Goal: Navigation & Orientation: Find specific page/section

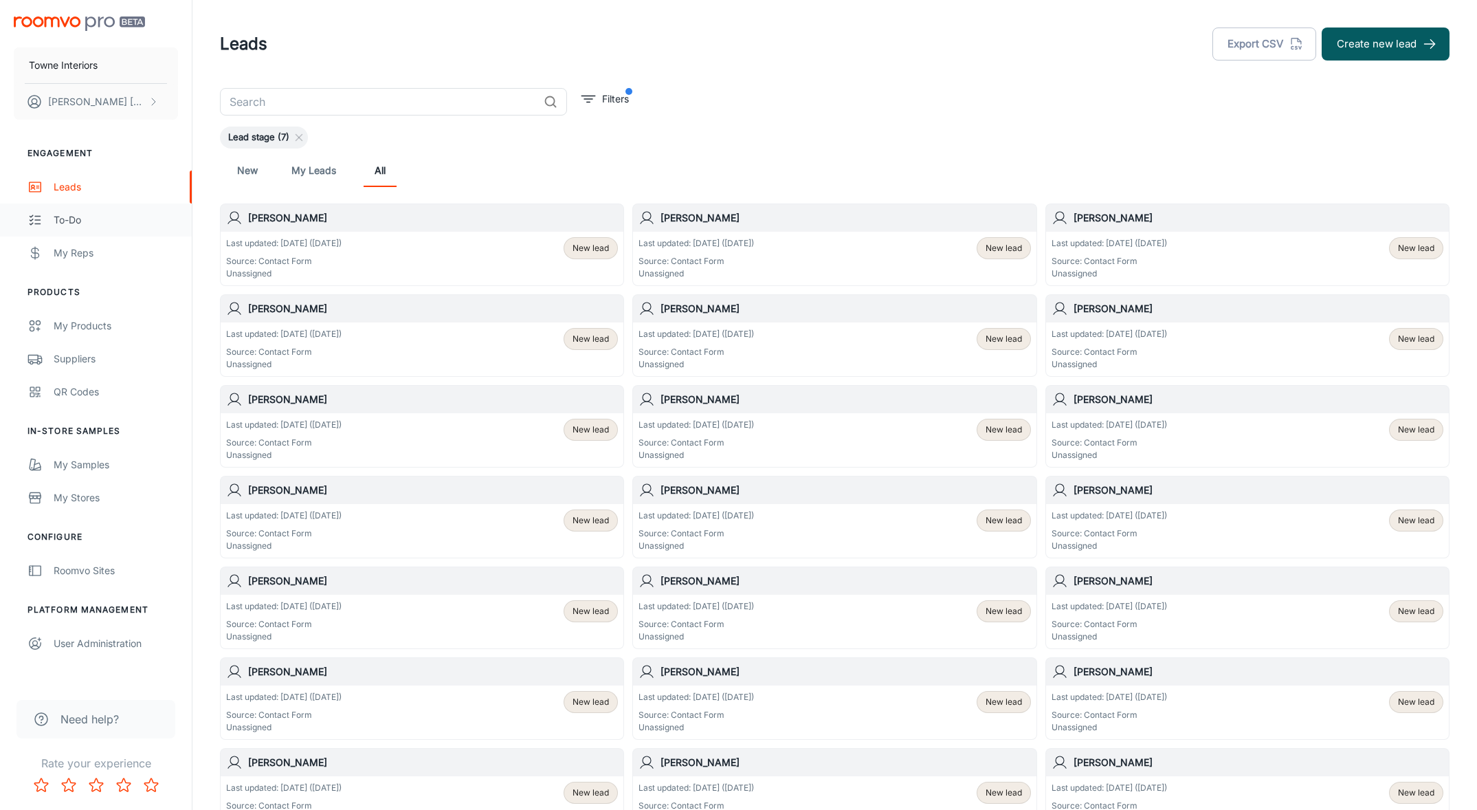
click at [78, 224] on div "To-do" at bounding box center [116, 219] width 124 height 15
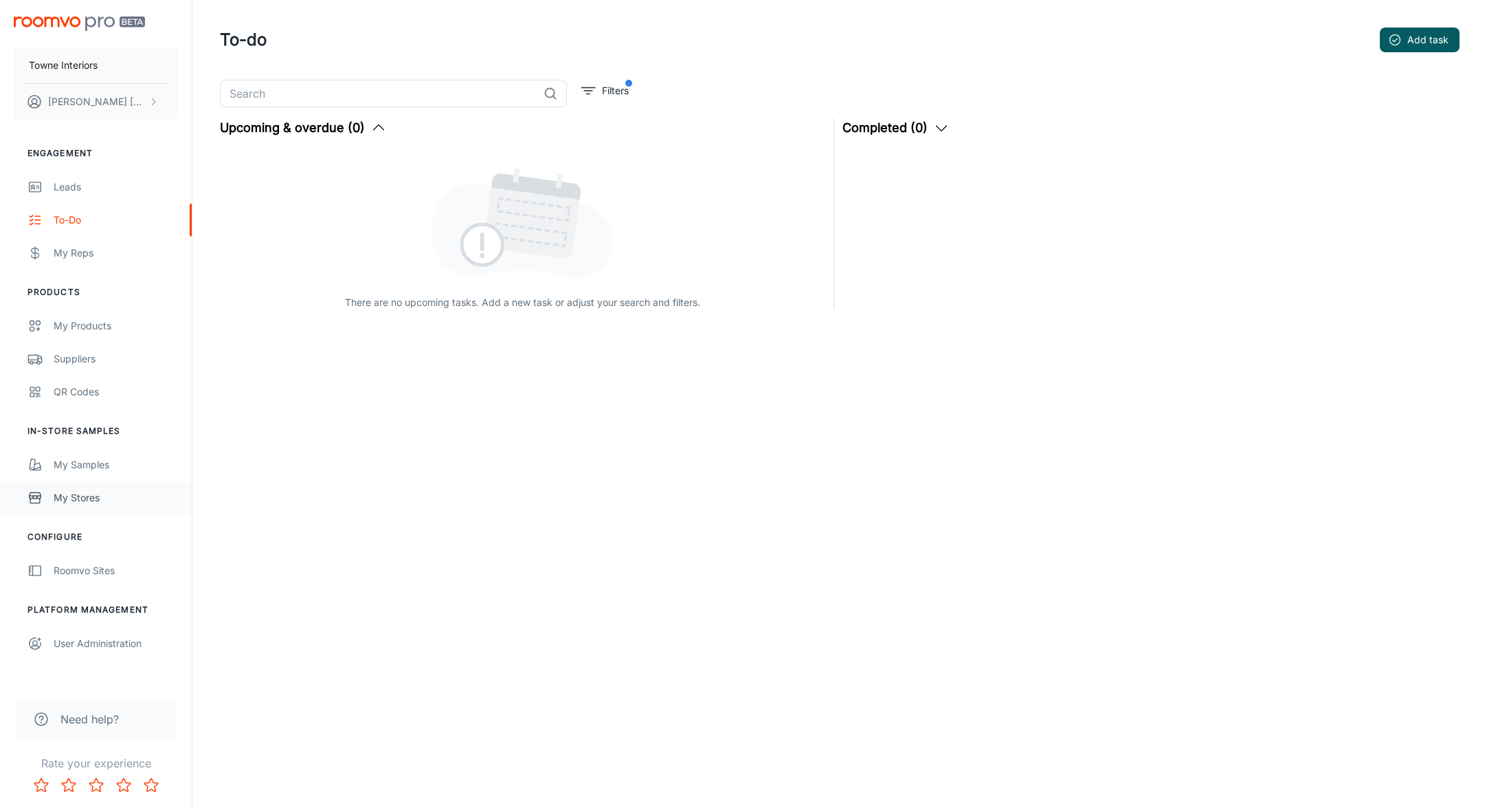
click at [78, 502] on div "My Stores" at bounding box center [116, 497] width 124 height 15
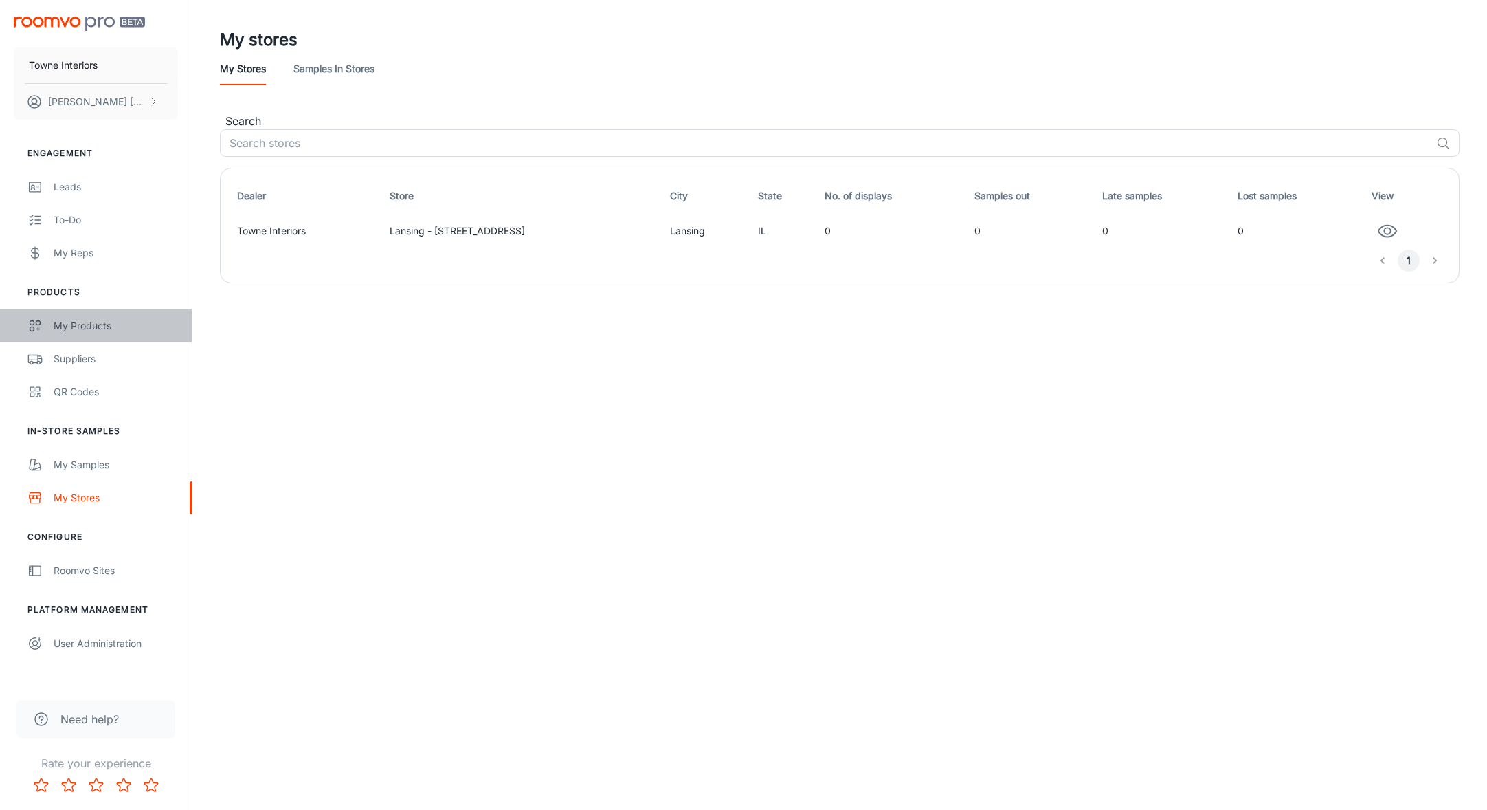
click at [71, 321] on div "My Products" at bounding box center [116, 325] width 124 height 15
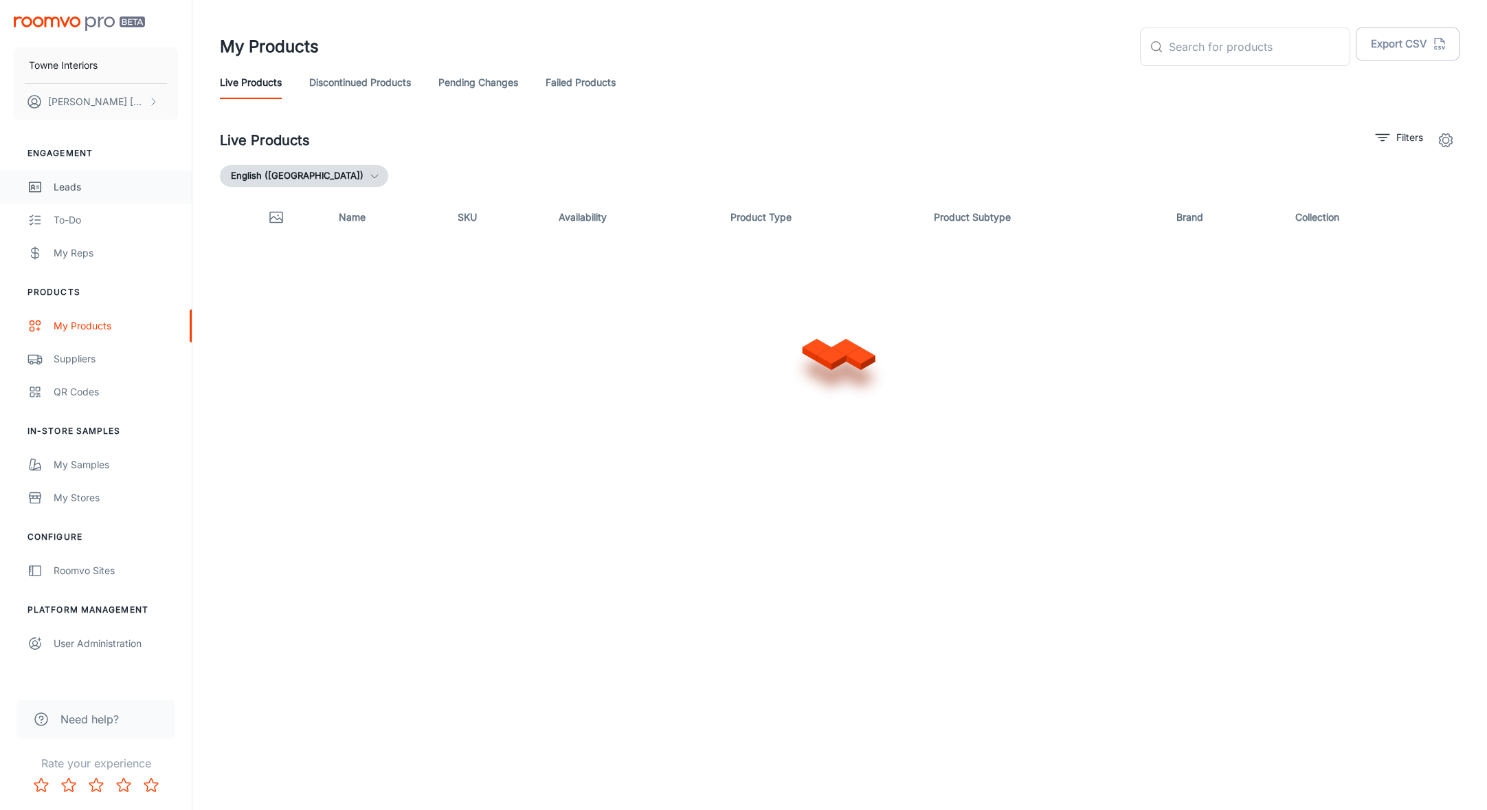
click at [66, 188] on div "Leads" at bounding box center [116, 186] width 124 height 15
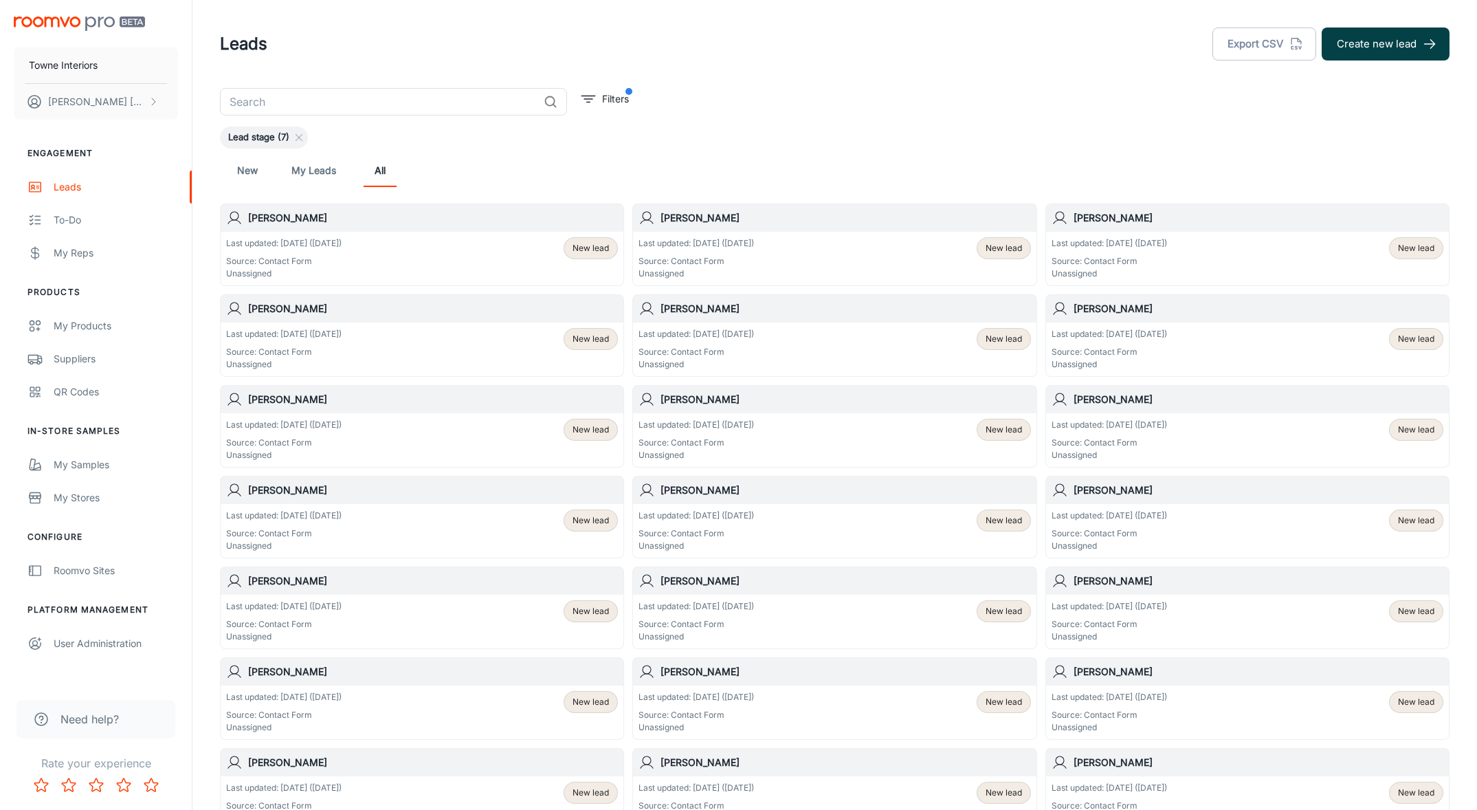
click at [1382, 43] on button "Create new lead" at bounding box center [1386, 43] width 128 height 33
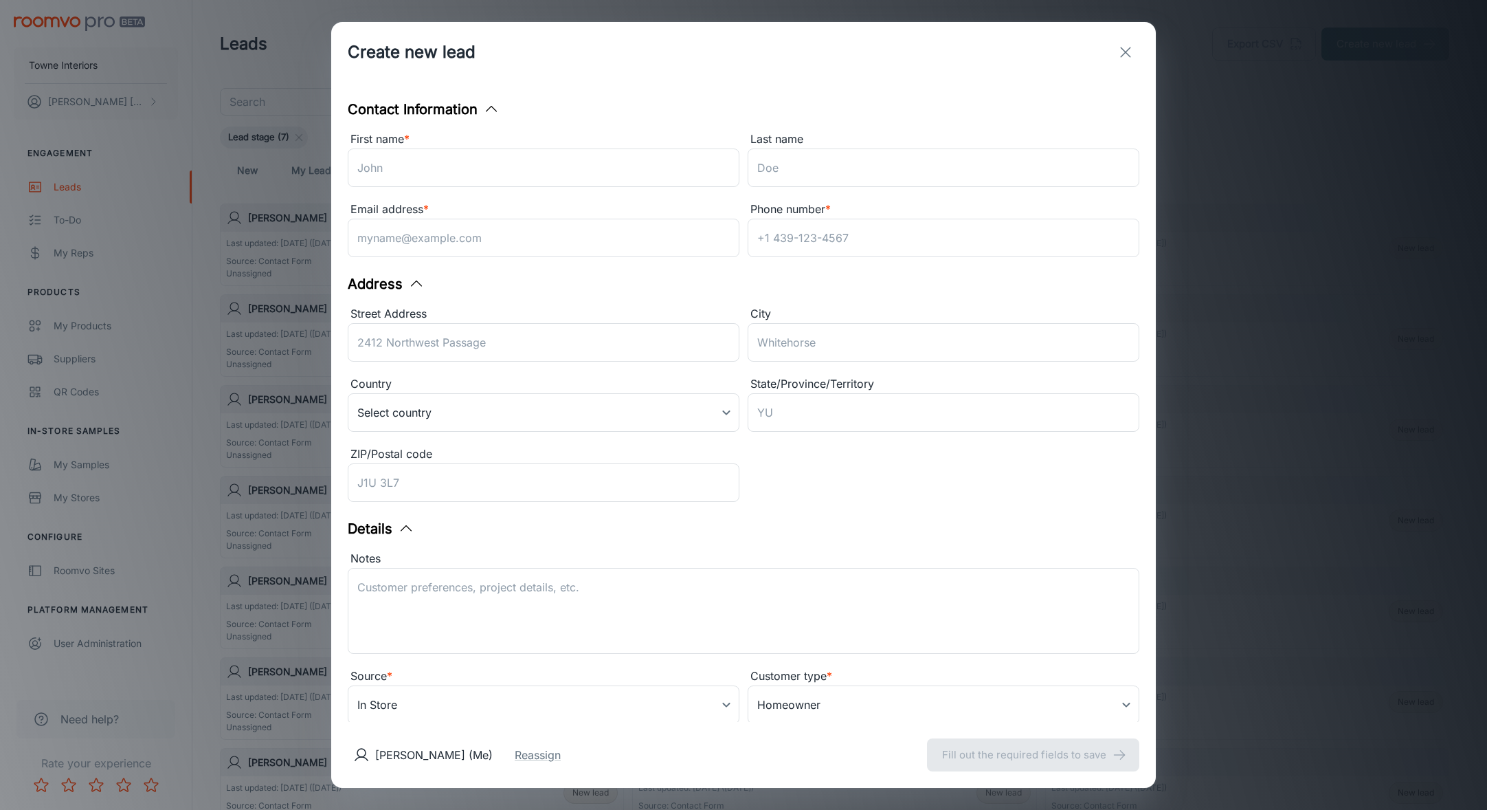
click at [1121, 49] on line "exit" at bounding box center [1126, 52] width 10 height 10
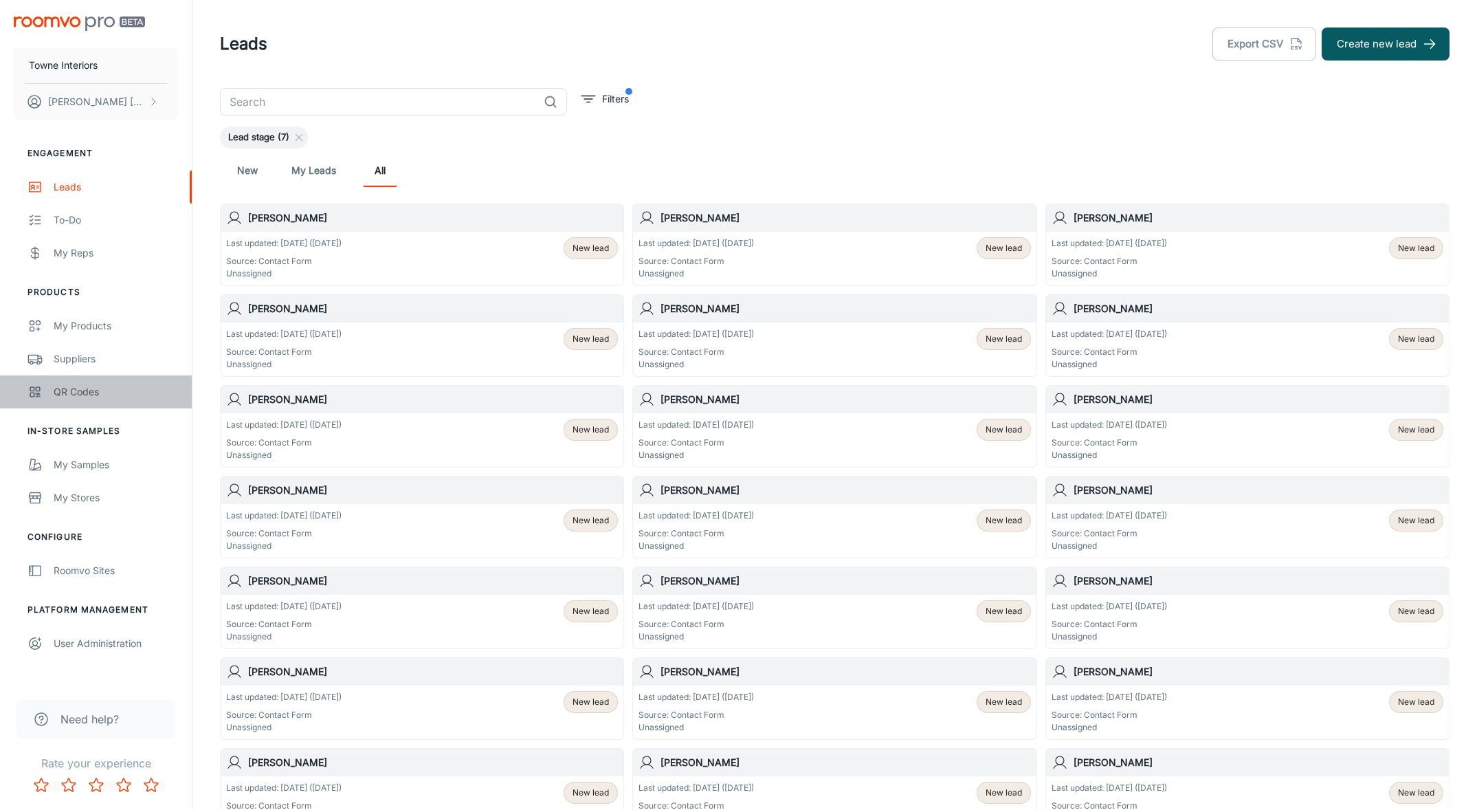
click at [74, 394] on div "QR Codes" at bounding box center [116, 391] width 124 height 15
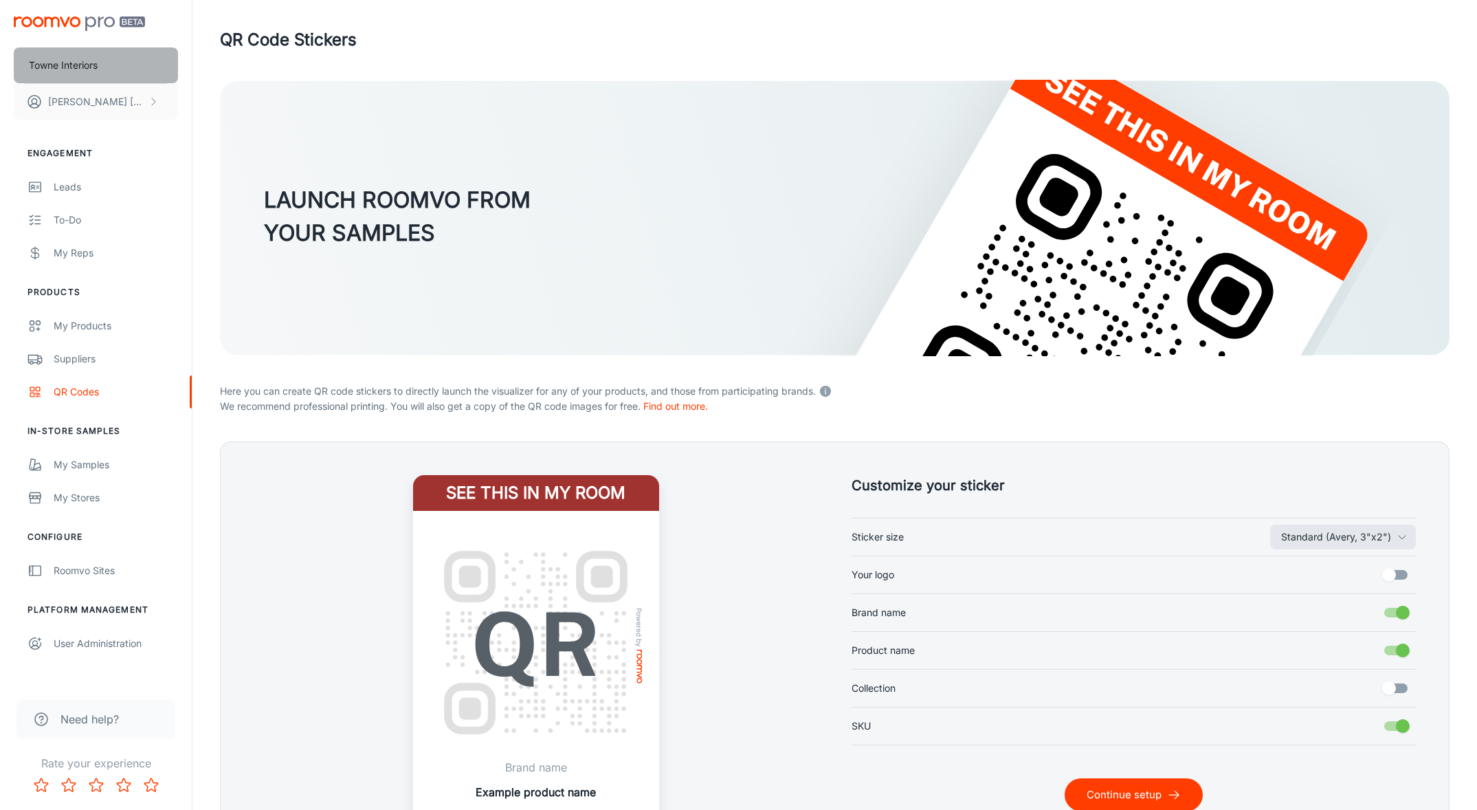
click at [60, 69] on p "Towne Interiors" at bounding box center [63, 65] width 69 height 15
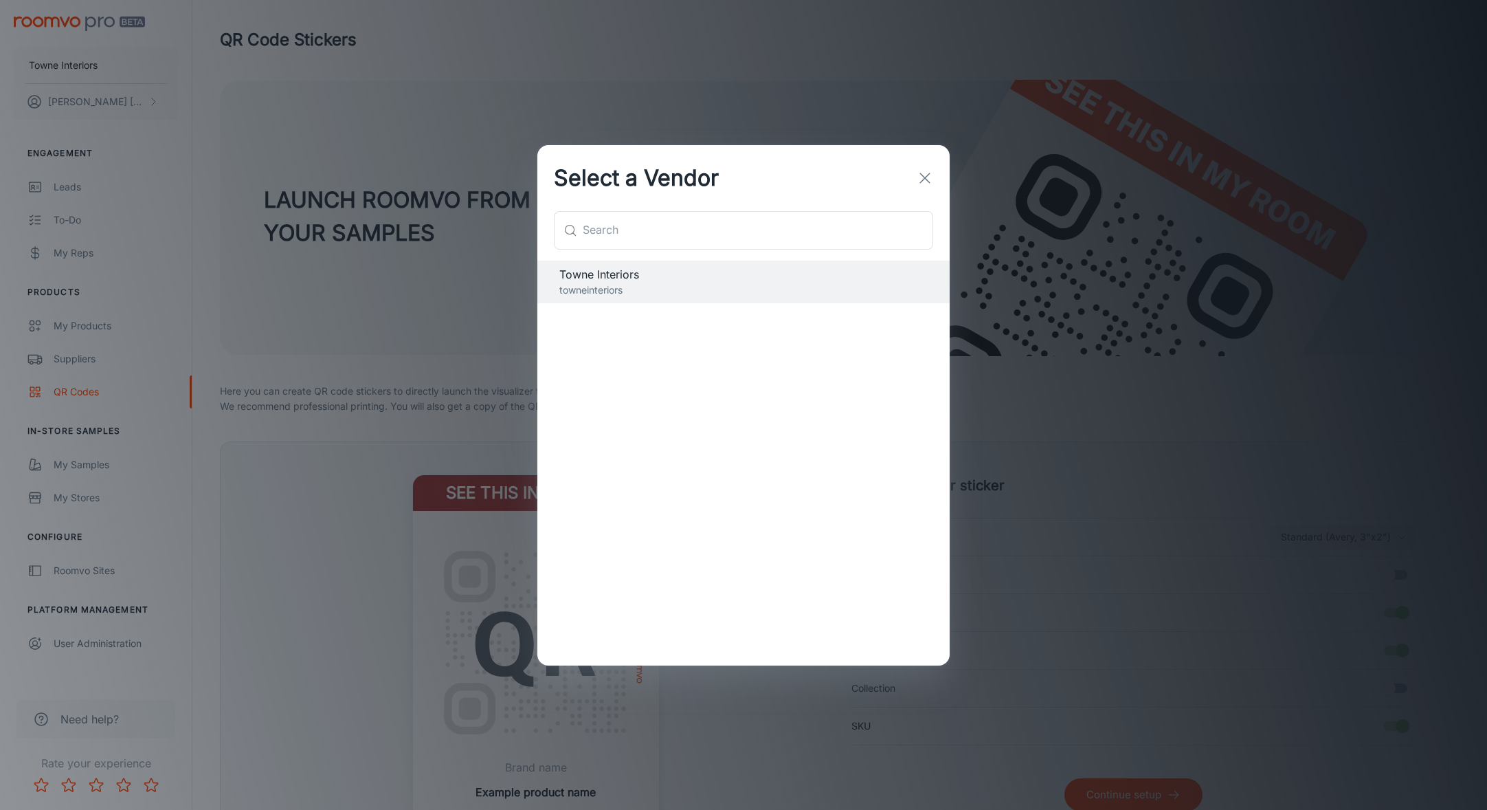
click at [933, 180] on button "button" at bounding box center [924, 177] width 27 height 27
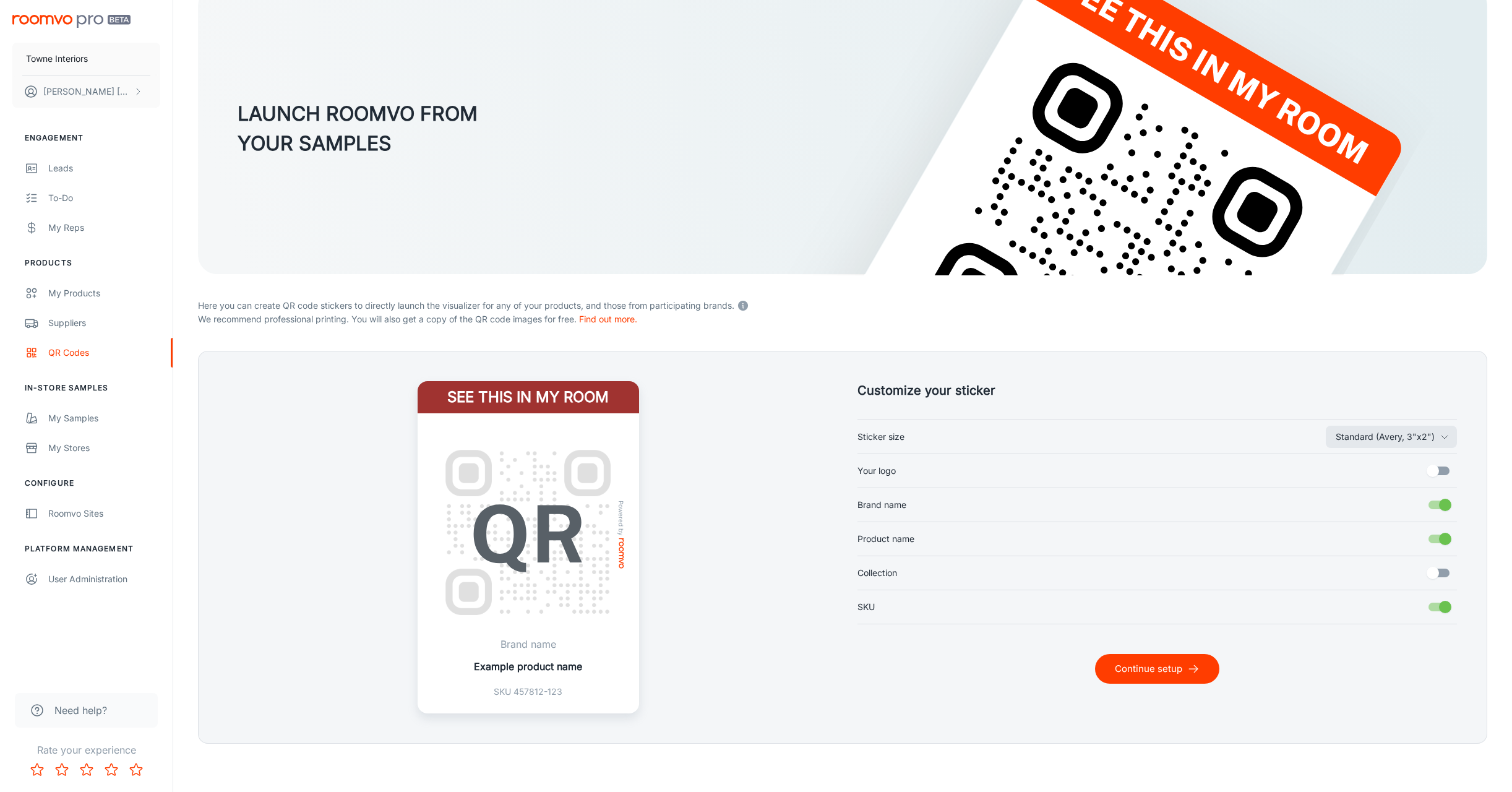
scroll to position [88, 0]
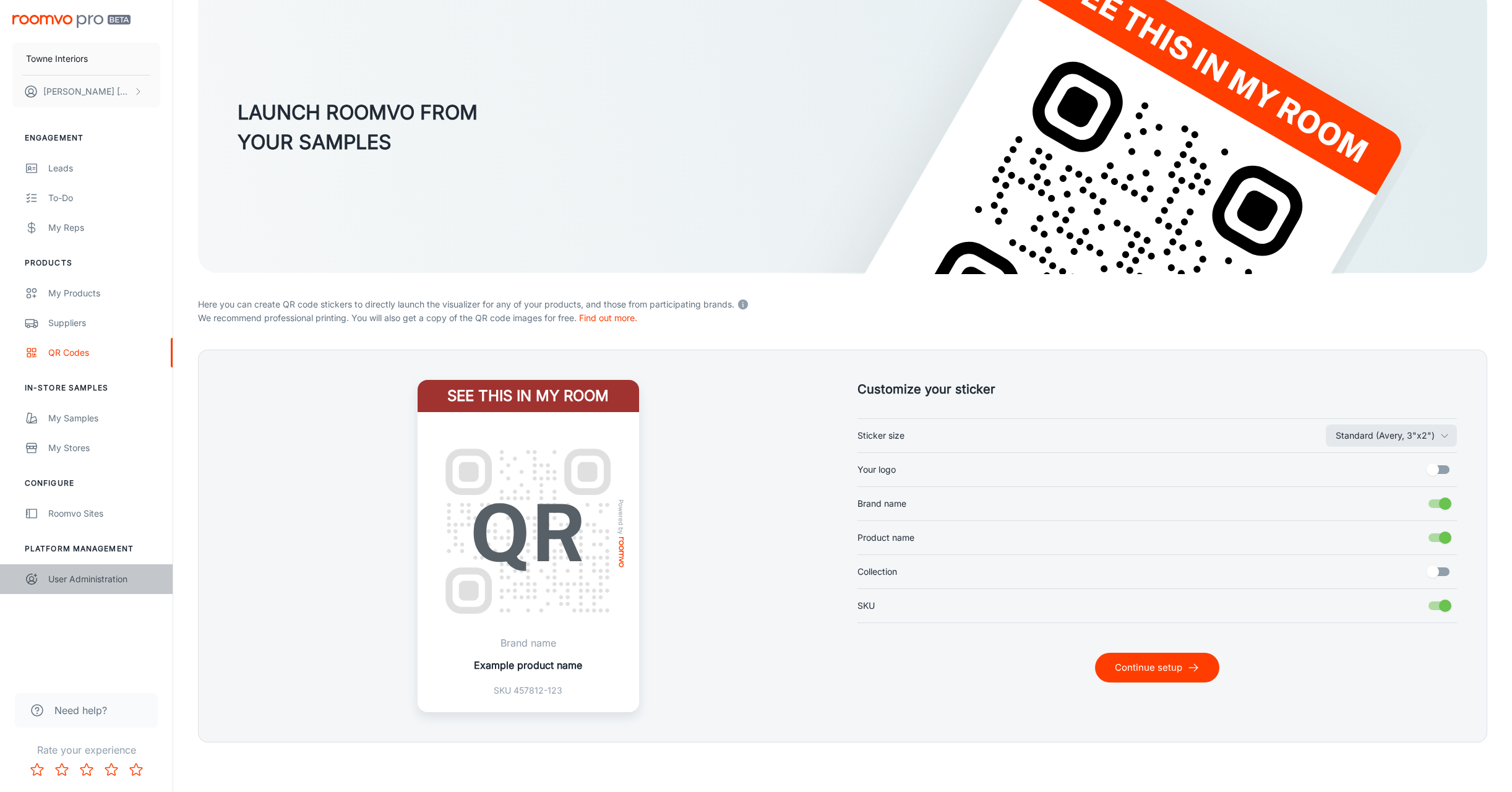
click at [95, 580] on div "User Administration" at bounding box center [104, 579] width 112 height 14
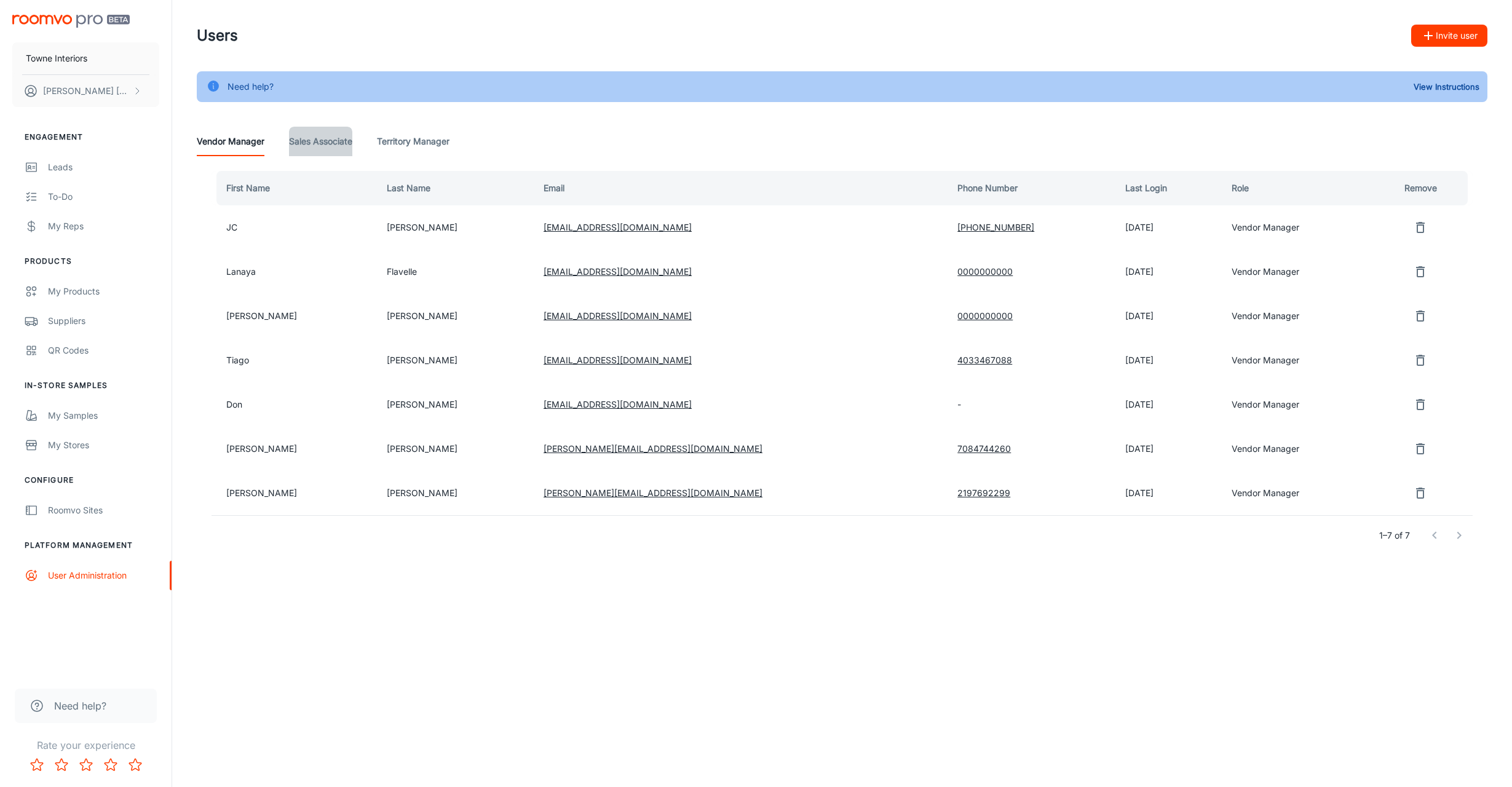
click at [310, 142] on Associate "Sales Associate" at bounding box center [320, 141] width 64 height 30
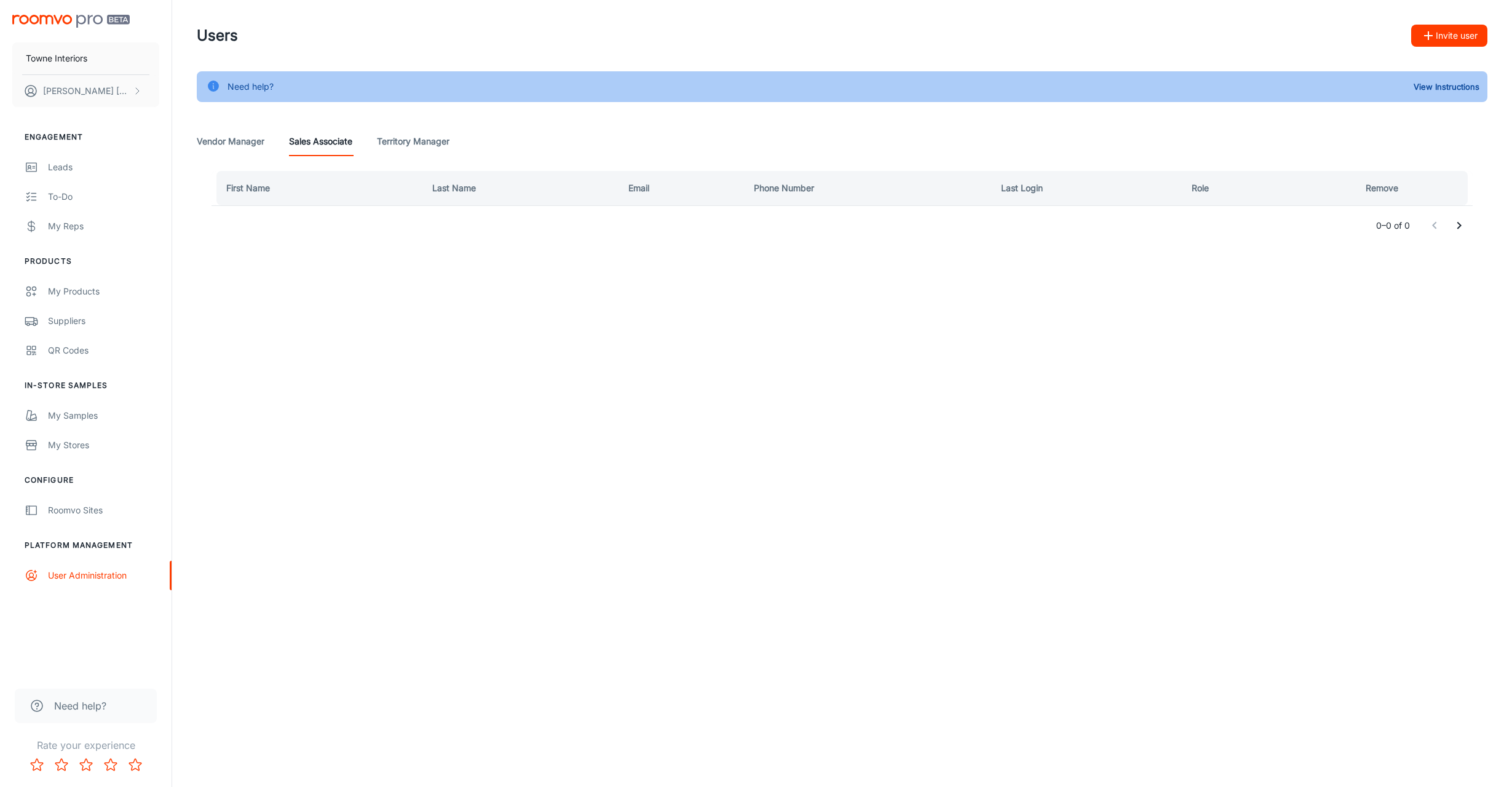
click at [405, 144] on Manager "Territory Manager" at bounding box center [412, 141] width 72 height 30
click at [246, 148] on Manager "Vendor Manager" at bounding box center [231, 141] width 68 height 30
